Goal: Task Accomplishment & Management: Manage account settings

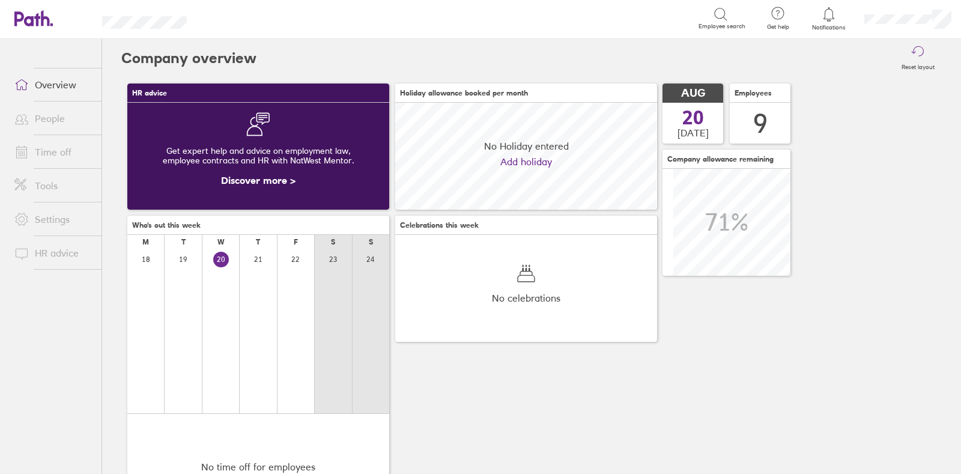
scroll to position [106, 106]
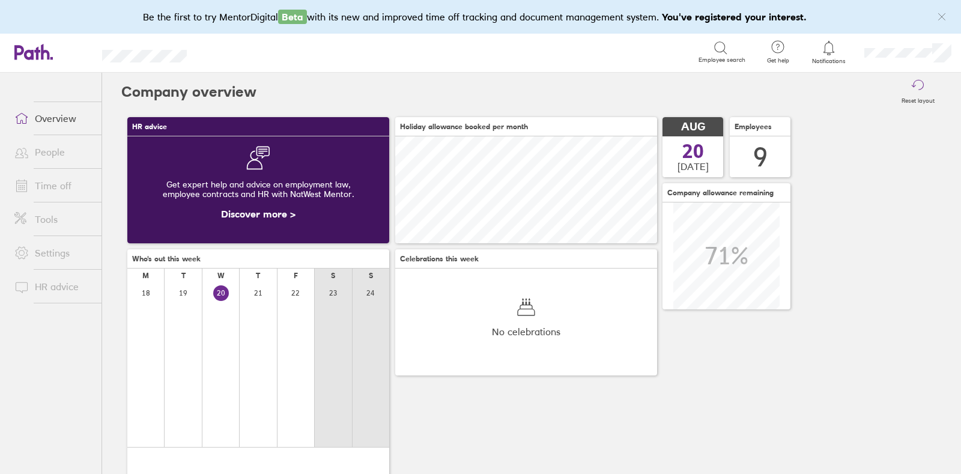
click at [48, 181] on link "Time off" at bounding box center [53, 186] width 97 height 24
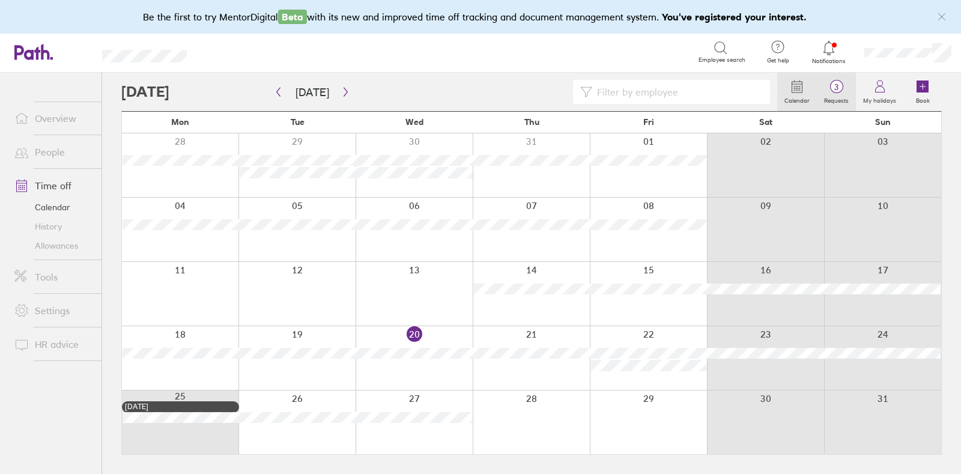
click at [833, 96] on label "Requests" at bounding box center [836, 99] width 39 height 11
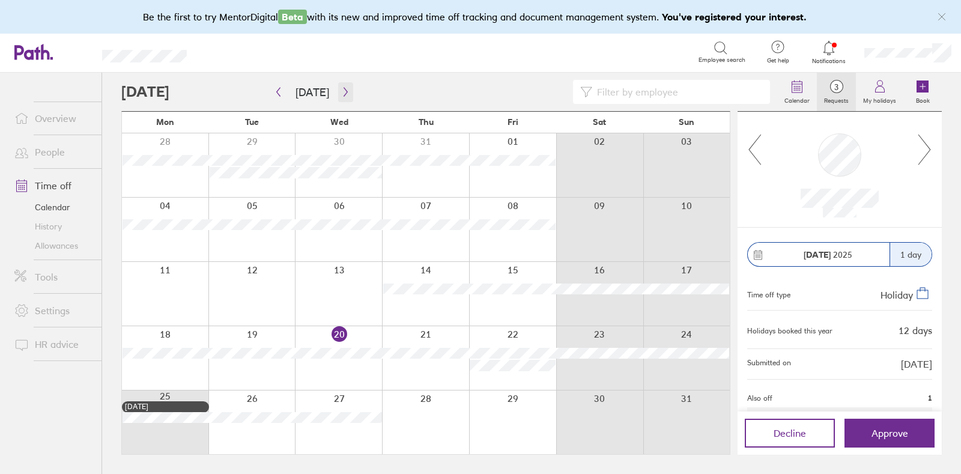
click at [340, 97] on button "button" at bounding box center [345, 92] width 15 height 20
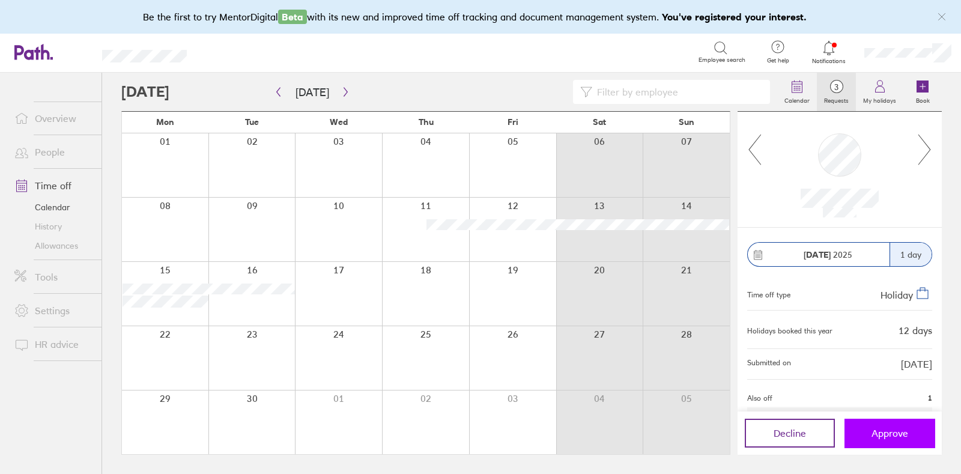
click at [893, 431] on span "Approve" at bounding box center [889, 433] width 37 height 11
